Goal: Transaction & Acquisition: Purchase product/service

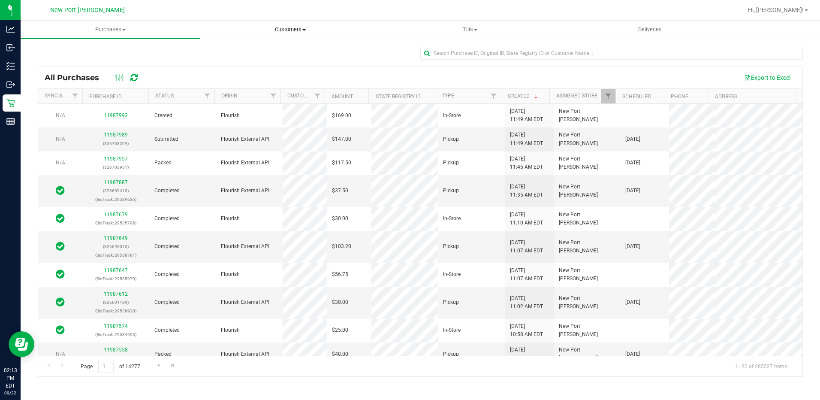
click at [296, 26] on span "Customers" at bounding box center [290, 30] width 179 height 8
click at [247, 51] on span "All customers" at bounding box center [231, 51] width 62 height 7
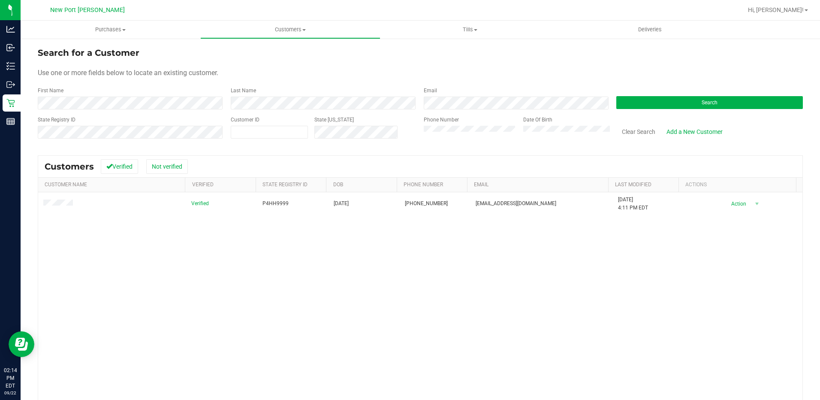
click at [623, 66] on form "Search for a Customer Use one or more fields below to locate an existing custom…" at bounding box center [420, 96] width 765 height 100
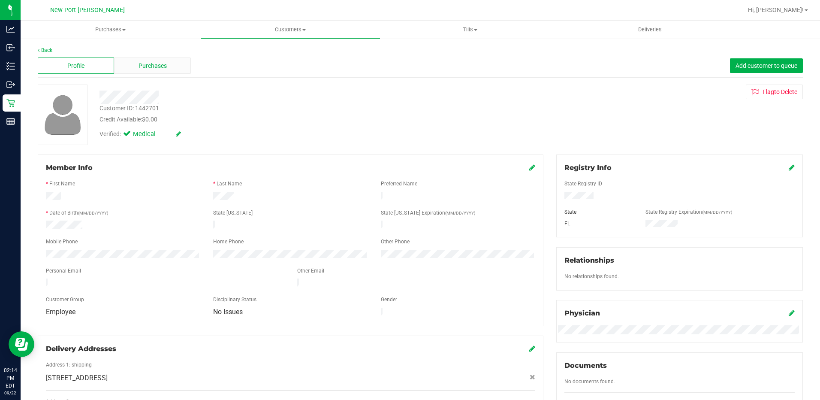
click at [126, 63] on div "Purchases" at bounding box center [152, 65] width 76 height 16
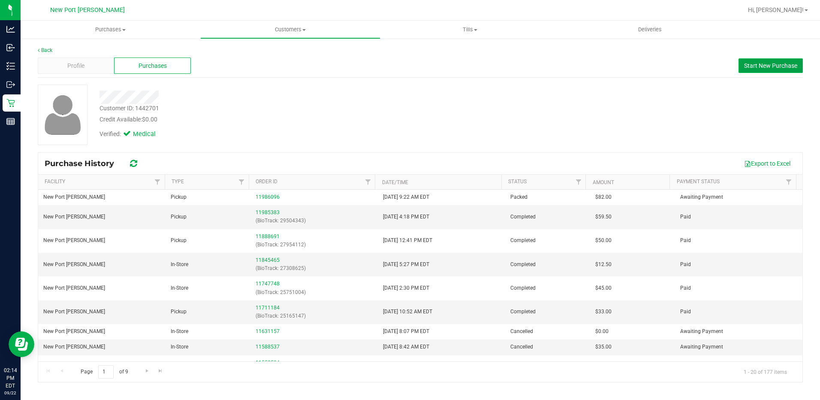
click at [755, 66] on span "Start New Purchase" at bounding box center [770, 65] width 53 height 7
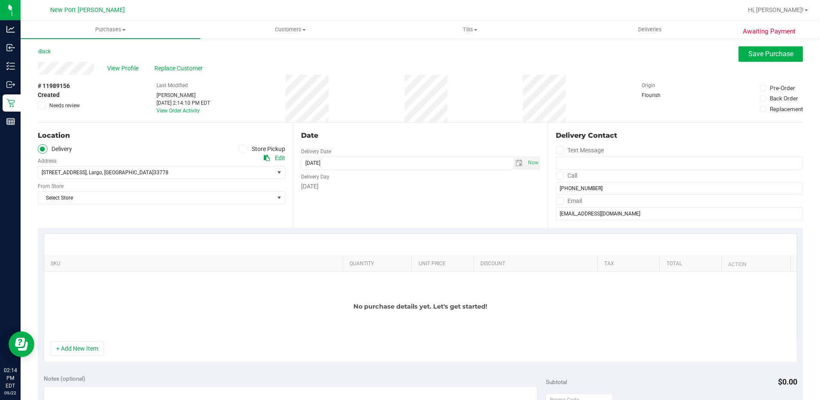
click at [242, 149] on icon at bounding box center [242, 149] width 5 height 0
click at [0, 0] on input "Store Pickup" at bounding box center [0, 0] width 0 height 0
click at [167, 169] on span "Select Store" at bounding box center [156, 172] width 236 height 12
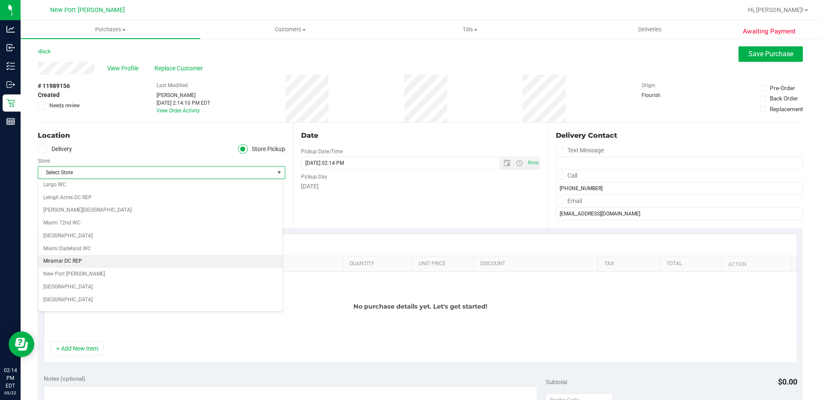
scroll to position [343, 0]
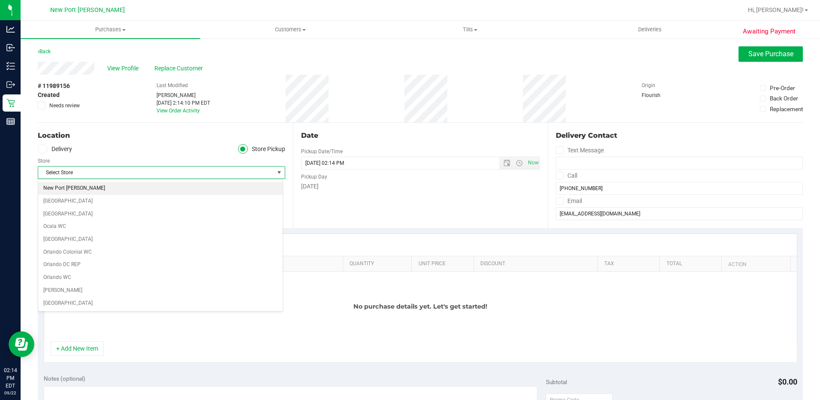
click at [63, 185] on li "New Port [PERSON_NAME]" at bounding box center [160, 188] width 244 height 13
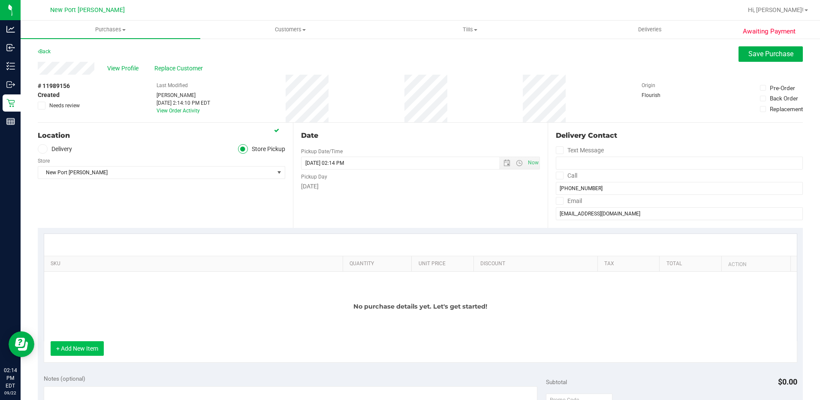
click at [69, 354] on button "+ Add New Item" at bounding box center [77, 348] width 53 height 15
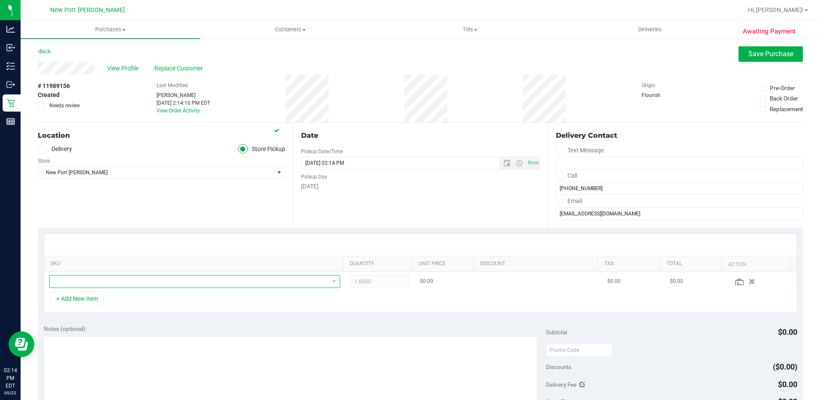
click at [183, 278] on span "NO DATA FOUND" at bounding box center [189, 281] width 279 height 12
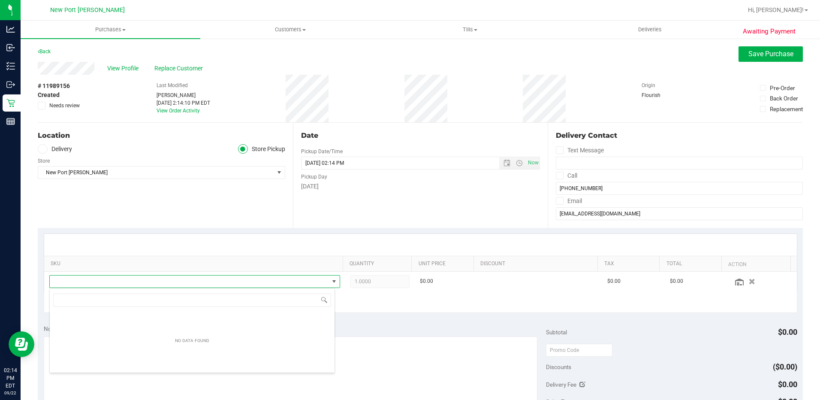
scroll to position [13, 283]
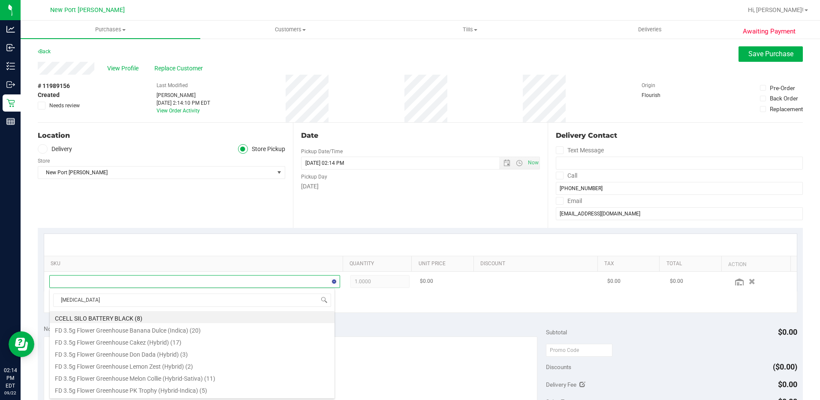
type input "balm"
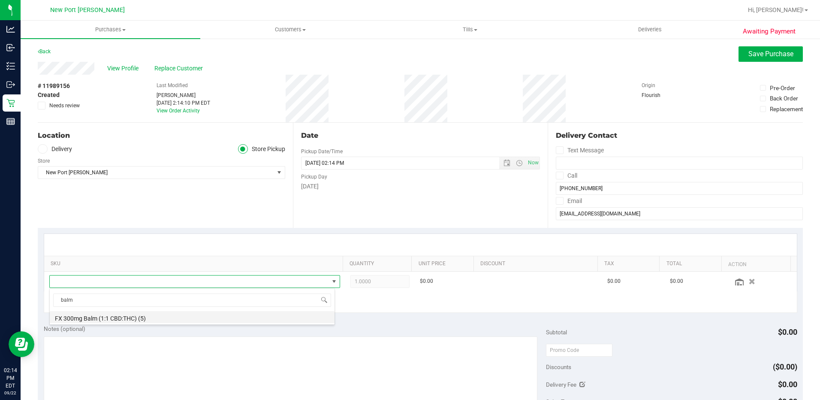
click at [156, 313] on li "FX 300mg Balm (1:1 CBD:THC) (5)" at bounding box center [192, 317] width 285 height 12
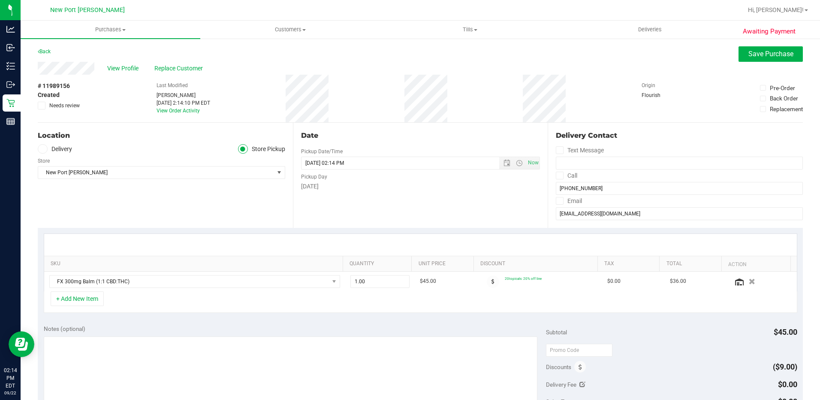
drag, startPoint x: 568, startPoint y: 232, endPoint x: 568, endPoint y: 236, distance: 4.4
click at [568, 231] on div "SKU Quantity Unit Price Discount Tax Total Action FX 300mg Balm (1:1 CBD:THC) 1…" at bounding box center [420, 273] width 765 height 91
click at [754, 50] on span "Save Purchase" at bounding box center [770, 54] width 45 height 8
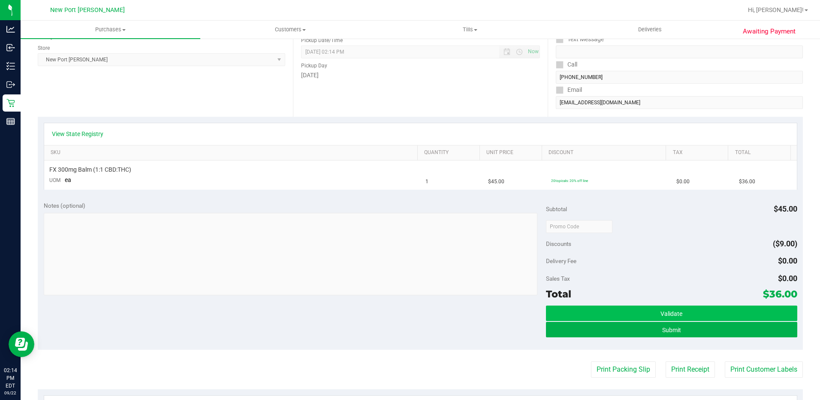
scroll to position [110, 0]
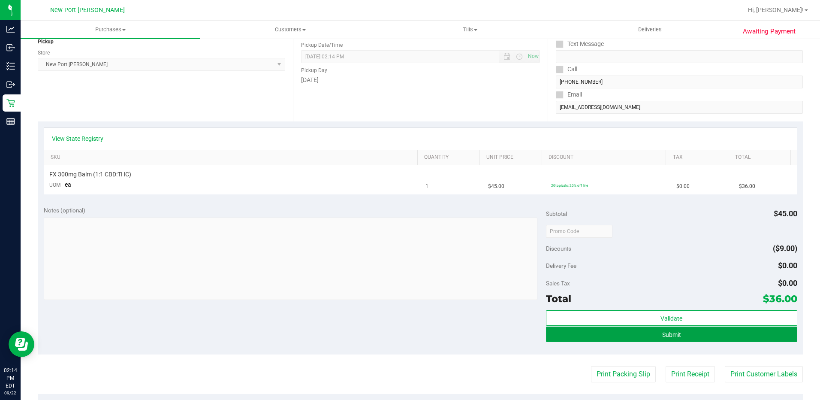
click at [637, 334] on button "Submit" at bounding box center [671, 333] width 251 height 15
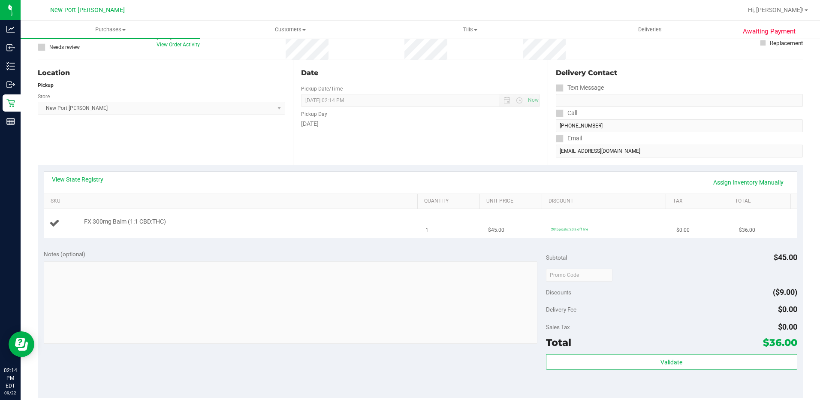
scroll to position [0, 0]
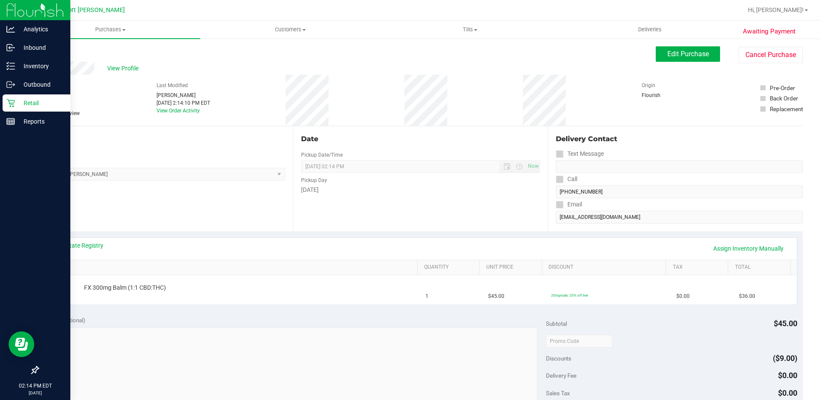
click at [13, 102] on icon at bounding box center [10, 103] width 9 height 9
